Goal: Task Accomplishment & Management: Use online tool/utility

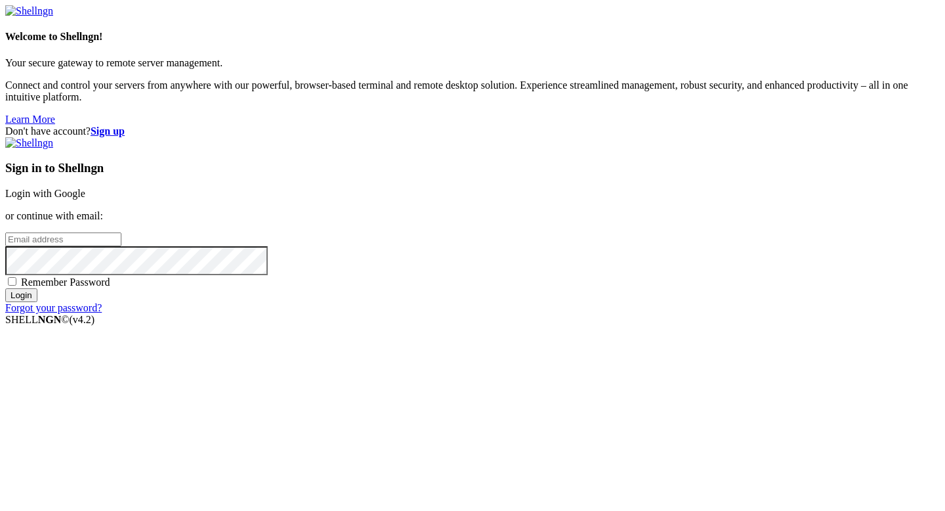
click at [85, 198] on link "Login with Google" at bounding box center [45, 193] width 80 height 11
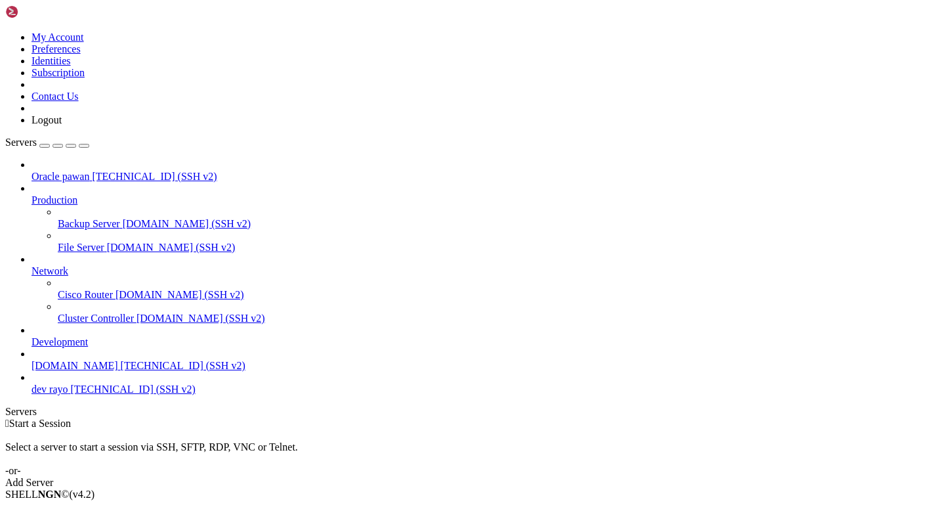
click at [66, 510] on span "Connect" at bounding box center [49, 516] width 35 height 11
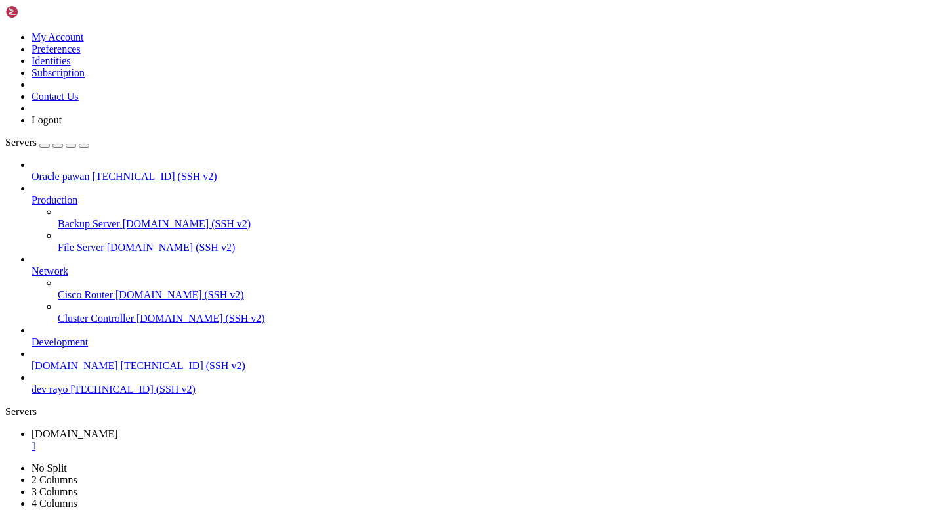
drag, startPoint x: 11, startPoint y: 955, endPoint x: 134, endPoint y: 1021, distance: 140.1
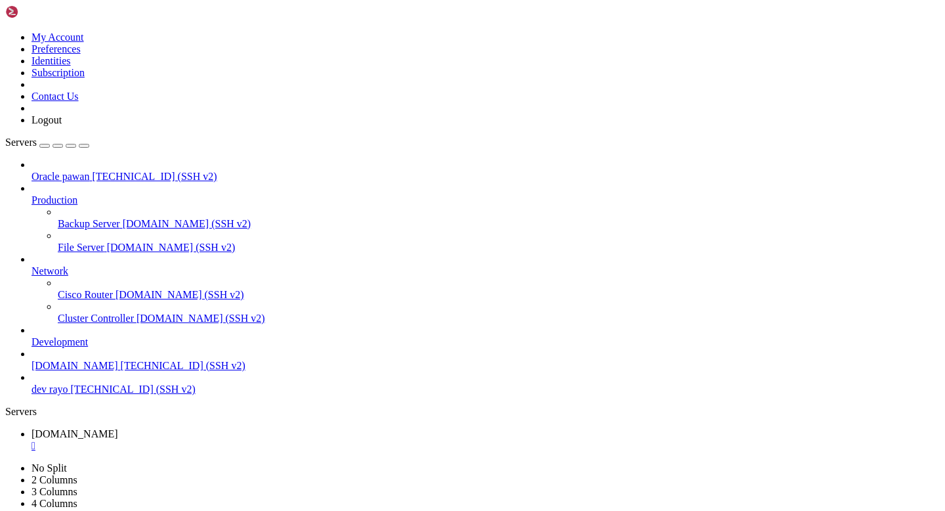
click at [188, 146] on div at bounding box center [472, 255] width 945 height 511
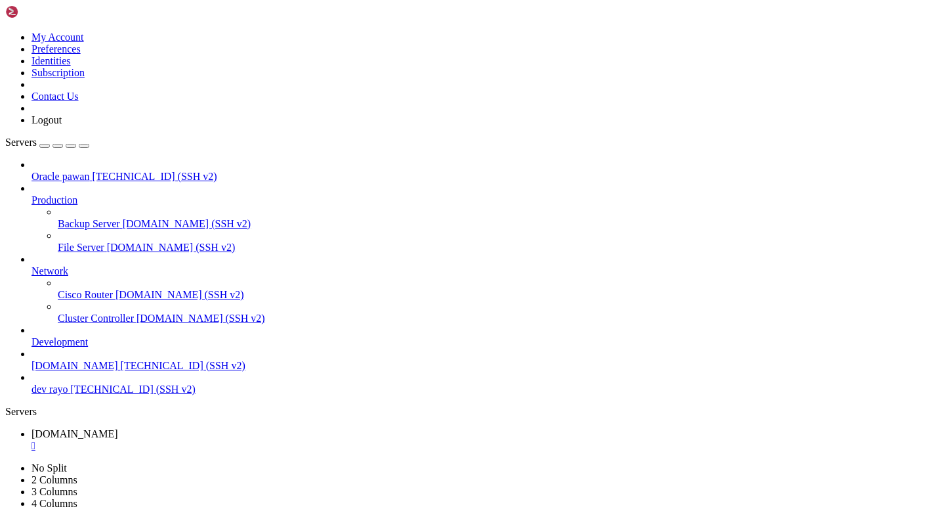
scroll to position [1803, 0]
drag, startPoint x: 11, startPoint y: 840, endPoint x: 154, endPoint y: 1035, distance: 241.9
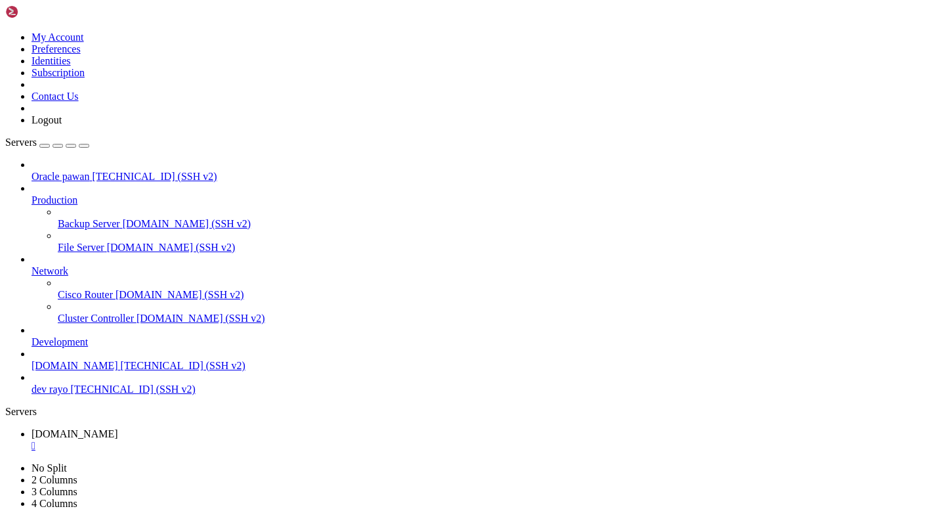
copy div "acme==2.9.0 cryptography==41.0.7 Pygments==2.17.2 PyGObject==3.48.2 PyHamcrest=…"
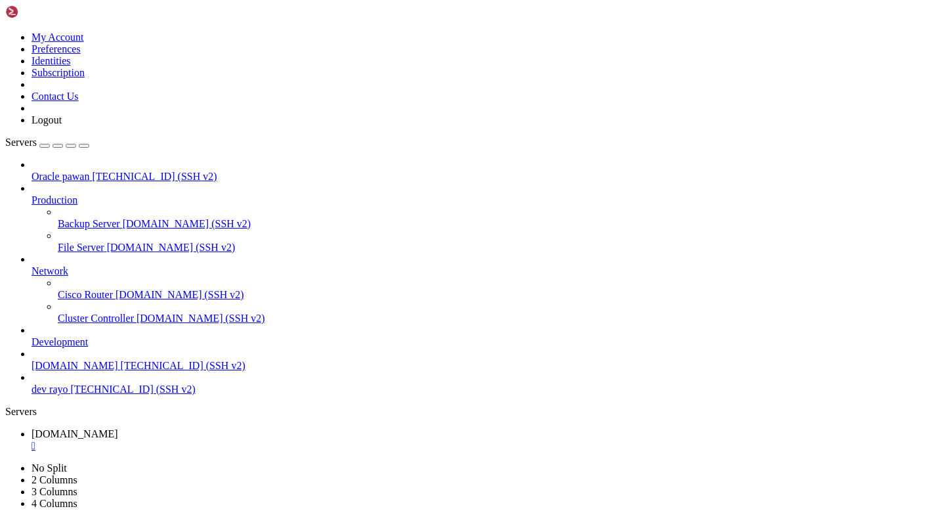
drag, startPoint x: 11, startPoint y: 1050, endPoint x: 56, endPoint y: 1051, distance: 44.7
